Goal: Information Seeking & Learning: Learn about a topic

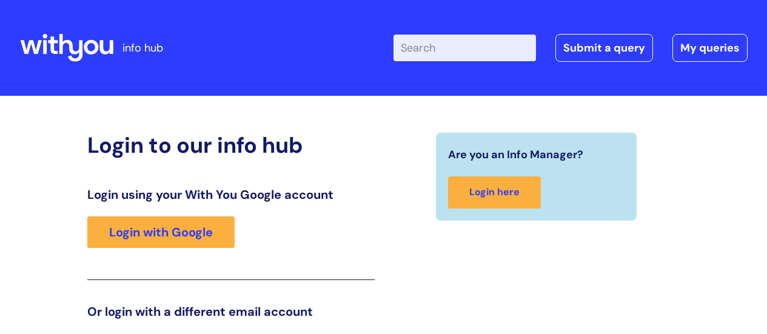
scroll to position [185, 0]
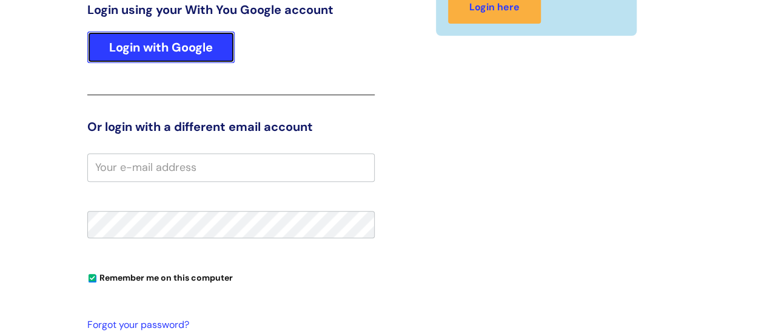
click at [188, 49] on link "Login with Google" at bounding box center [160, 48] width 147 height 32
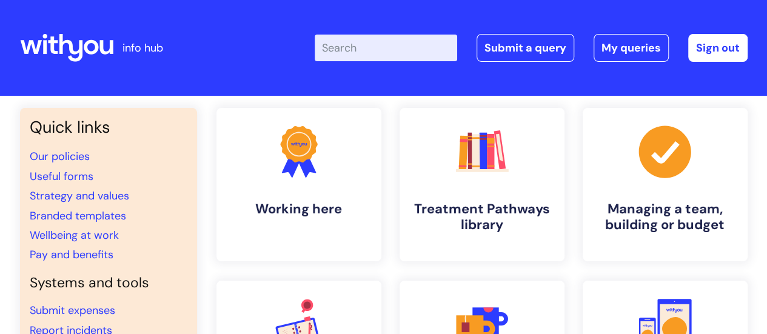
click at [365, 42] on input "Enter your search term here..." at bounding box center [386, 48] width 142 height 27
type input "staff counselling"
click button "Search" at bounding box center [0, 0] width 0 height 0
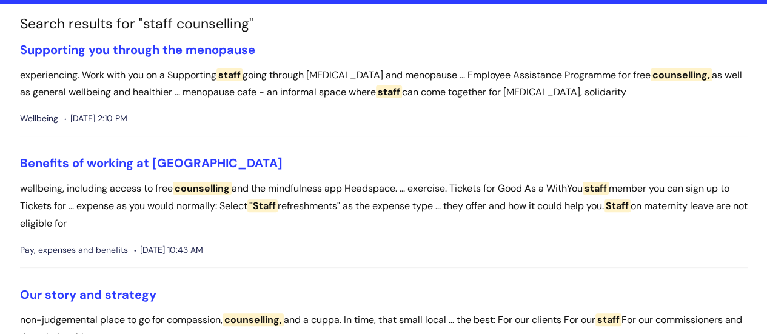
scroll to position [121, 0]
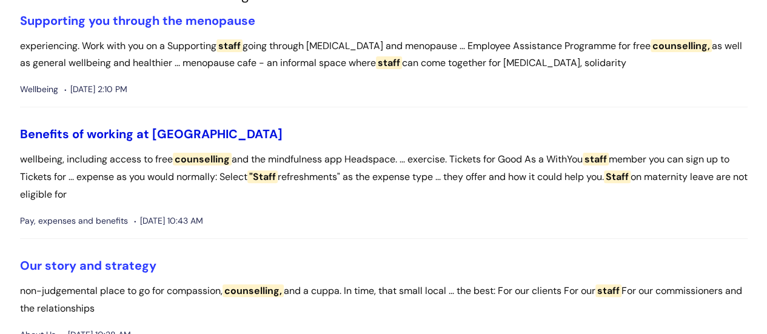
click at [124, 132] on link "Benefits of working at [GEOGRAPHIC_DATA]" at bounding box center [151, 134] width 262 height 16
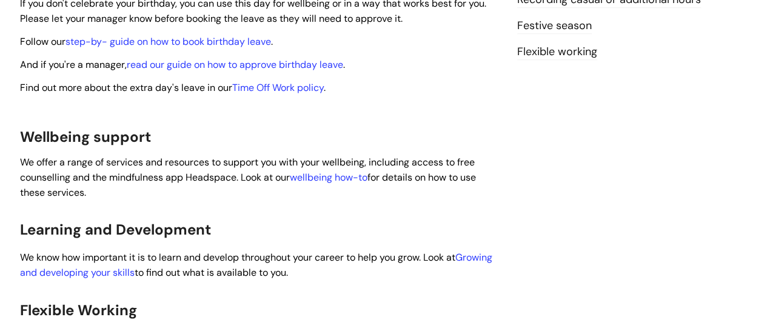
scroll to position [485, 0]
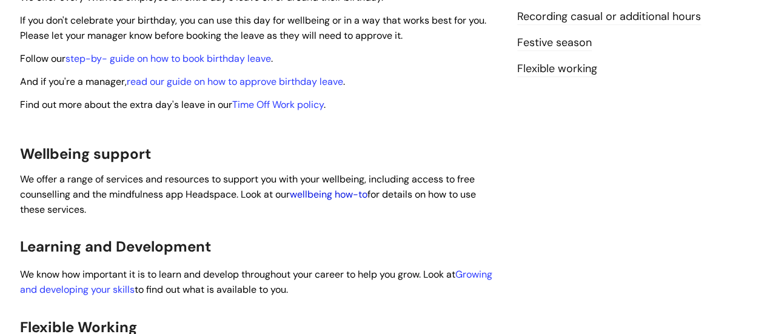
click at [315, 188] on link "wellbeing how-to" at bounding box center [329, 194] width 78 height 13
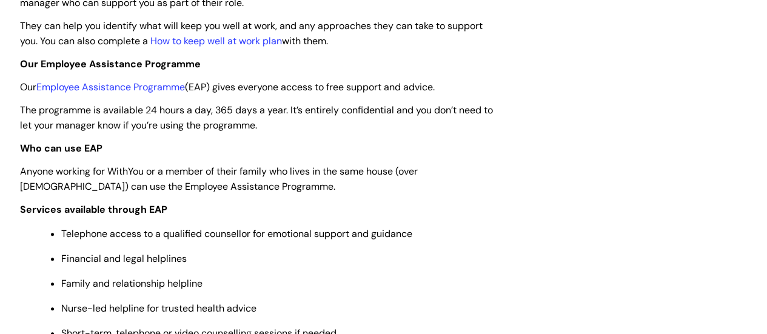
scroll to position [242, 0]
